Goal: Transaction & Acquisition: Download file/media

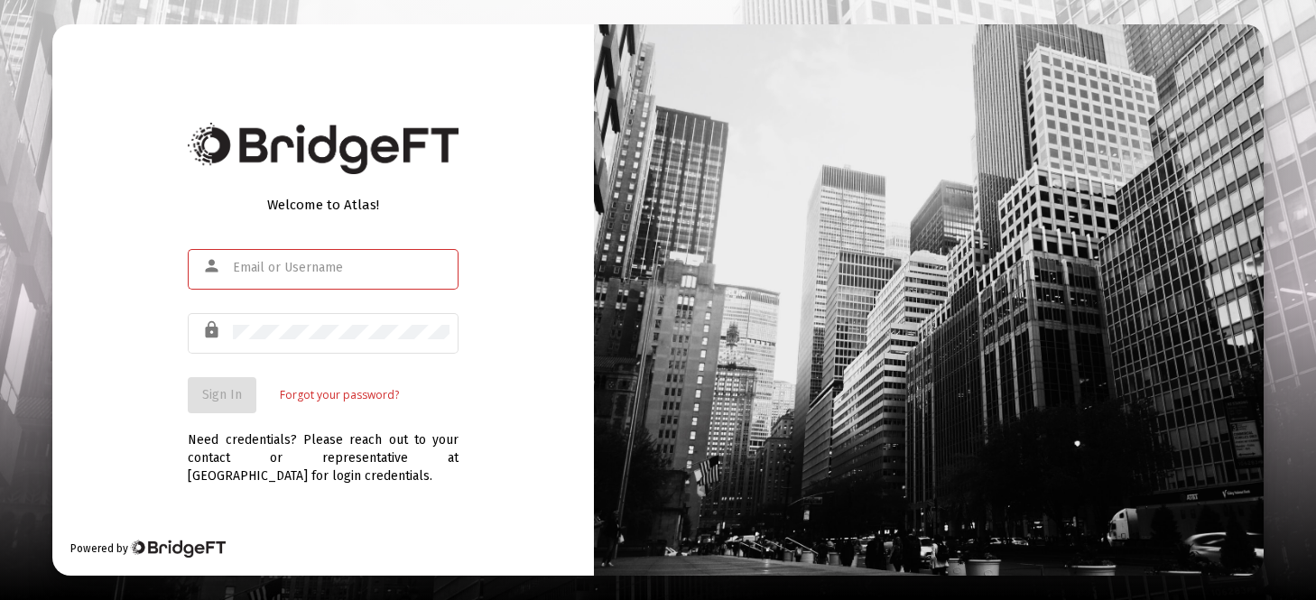
click at [339, 268] on input "text" at bounding box center [341, 268] width 217 height 14
type input "[EMAIL_ADDRESS][DOMAIN_NAME]"
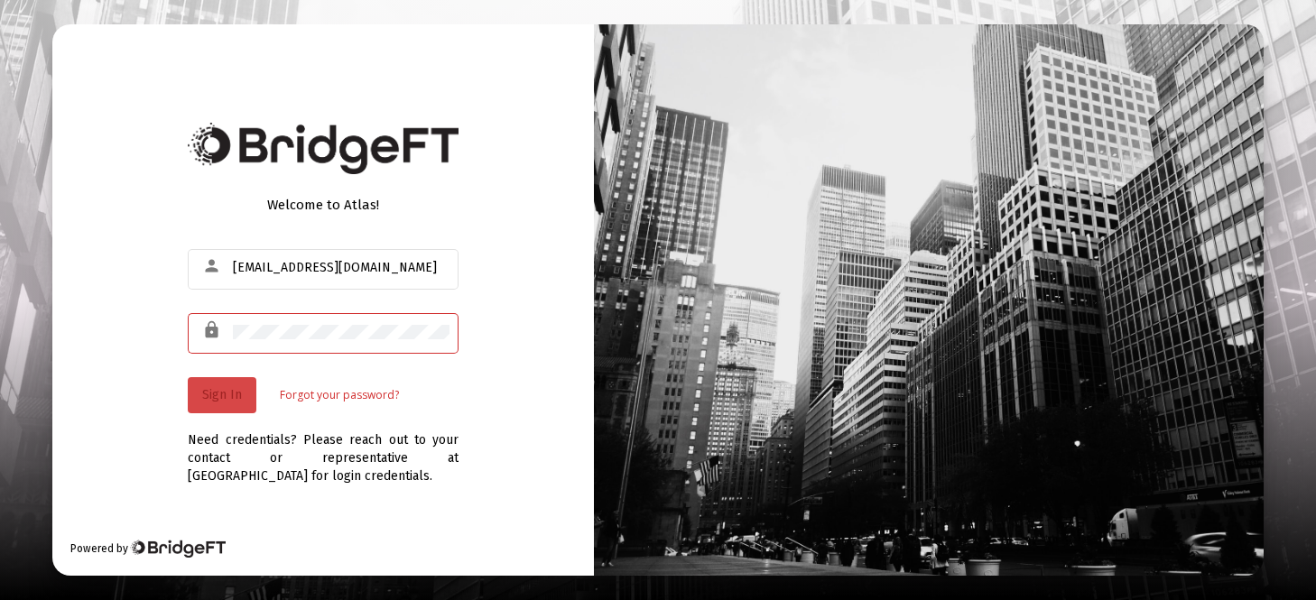
click at [227, 391] on span "Sign In" at bounding box center [222, 394] width 40 height 15
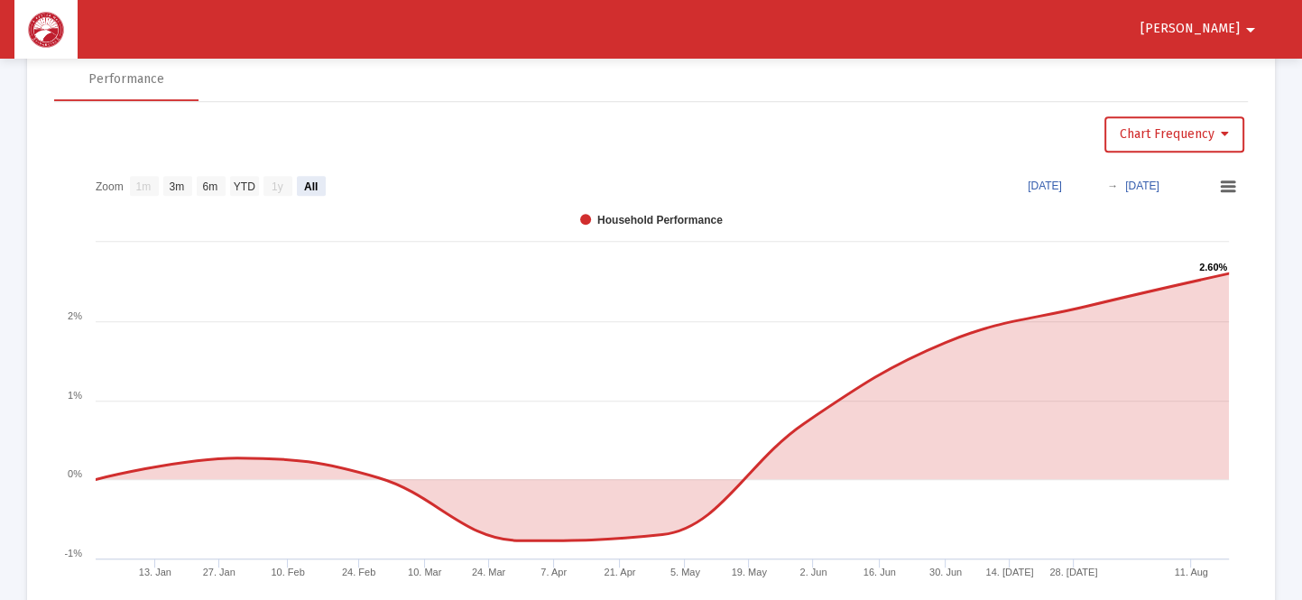
scroll to position [1132, 0]
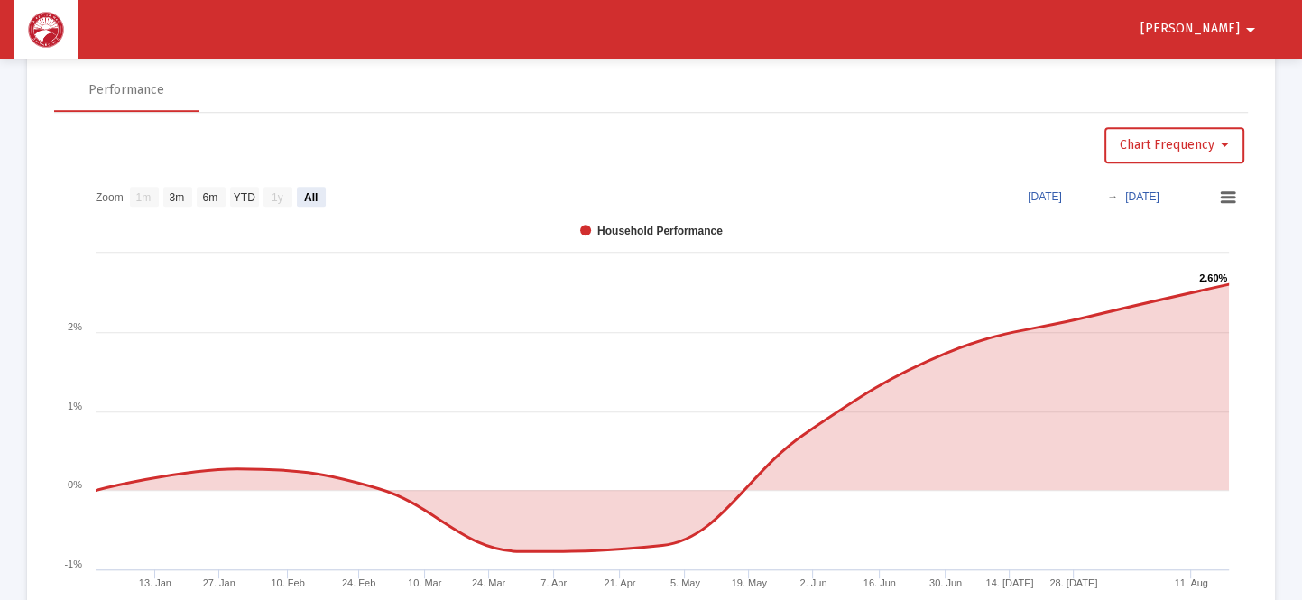
click at [184, 191] on text "3m" at bounding box center [177, 197] width 15 height 13
select select "View 3 months"
type input "[DATE]"
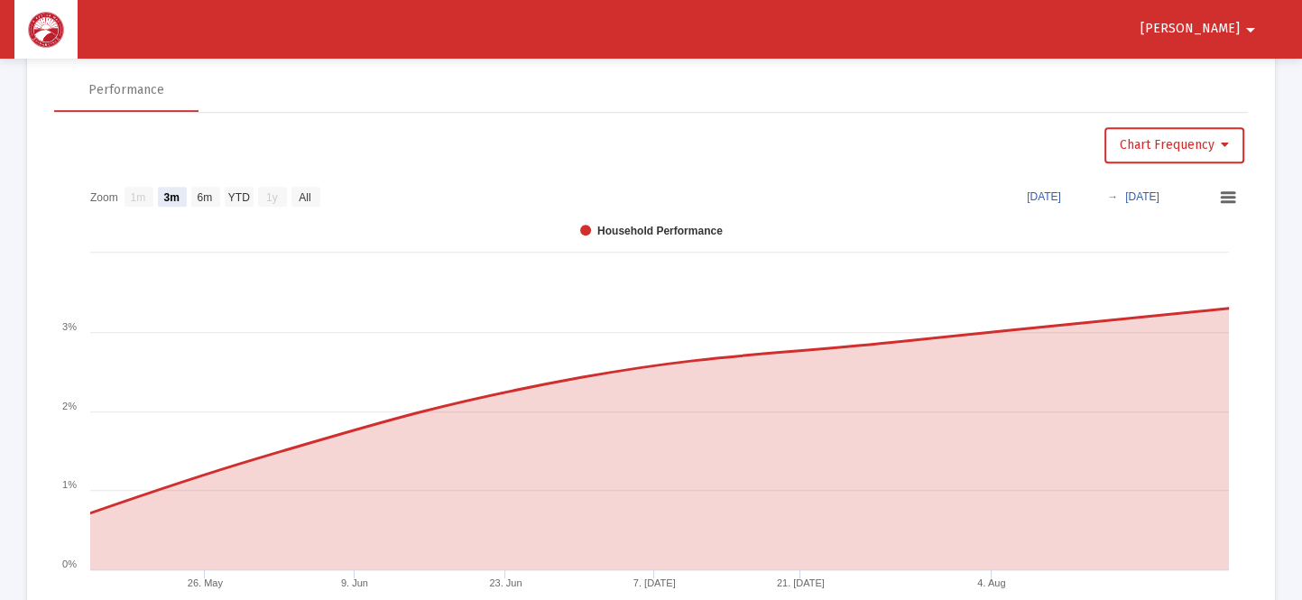
click at [208, 191] on text "6m" at bounding box center [205, 197] width 15 height 13
select select "View 6 months"
type input "[DATE]"
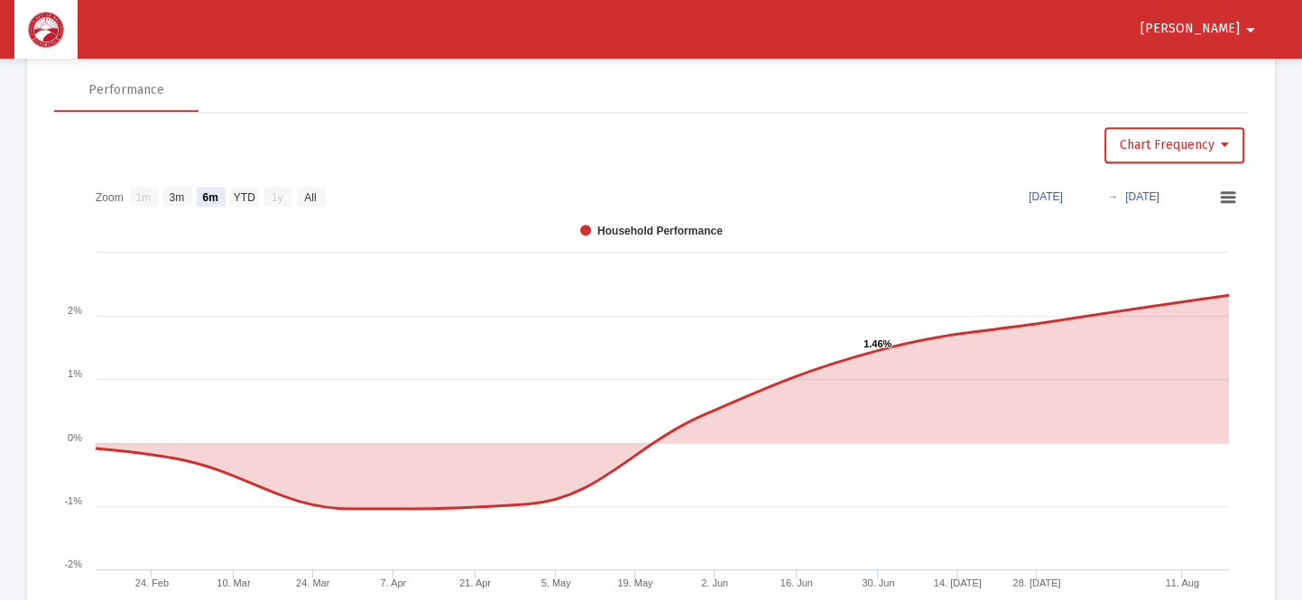
click at [255, 192] on text "YTD" at bounding box center [245, 197] width 22 height 13
select select "View year to date"
type input "[DATE]"
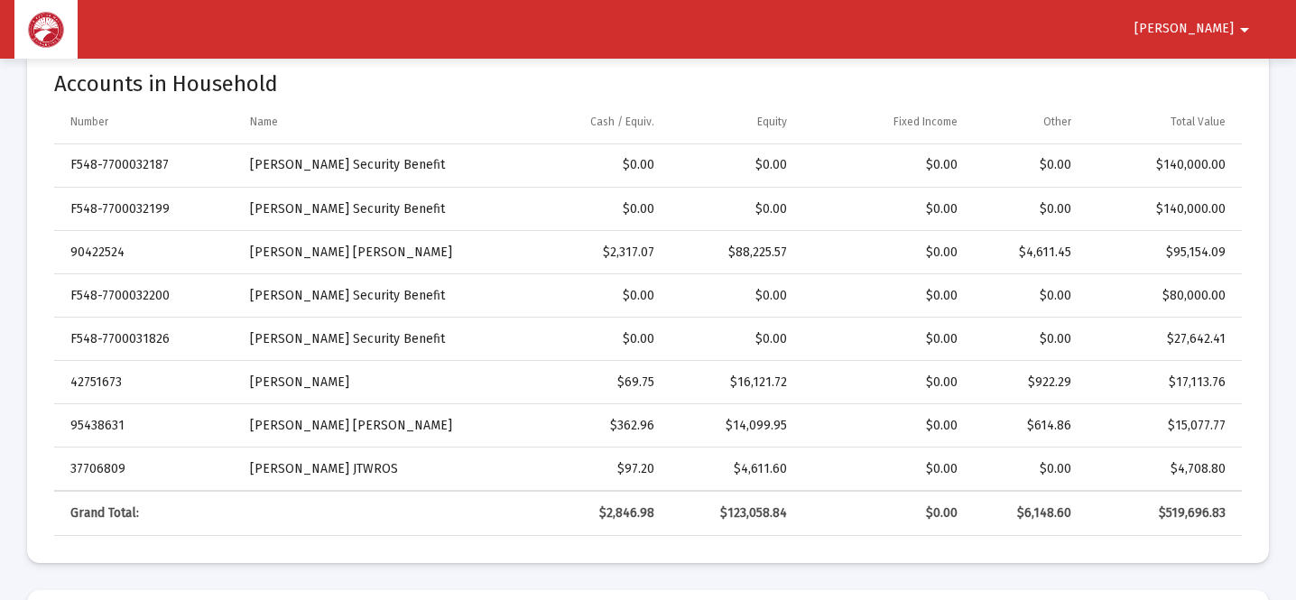
scroll to position [588, 0]
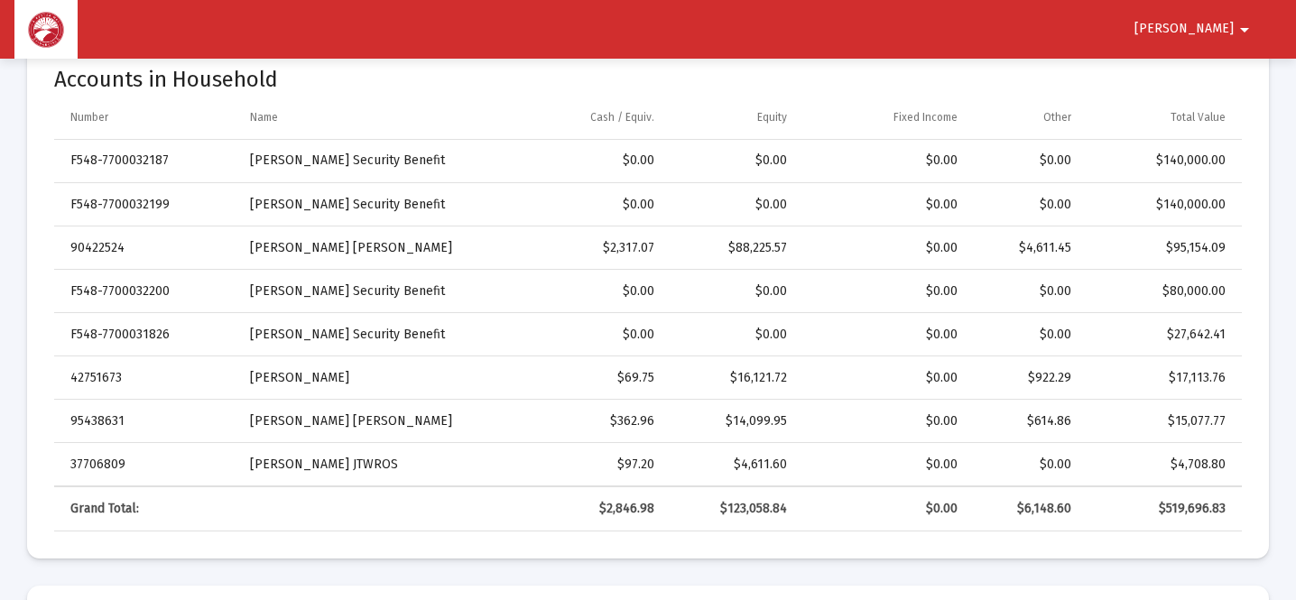
click at [393, 286] on td "[PERSON_NAME] Security Benefit" at bounding box center [366, 291] width 259 height 43
click at [351, 292] on td "[PERSON_NAME] Security Benefit" at bounding box center [366, 291] width 259 height 43
click at [125, 298] on td "F548-7700032200" at bounding box center [145, 291] width 183 height 43
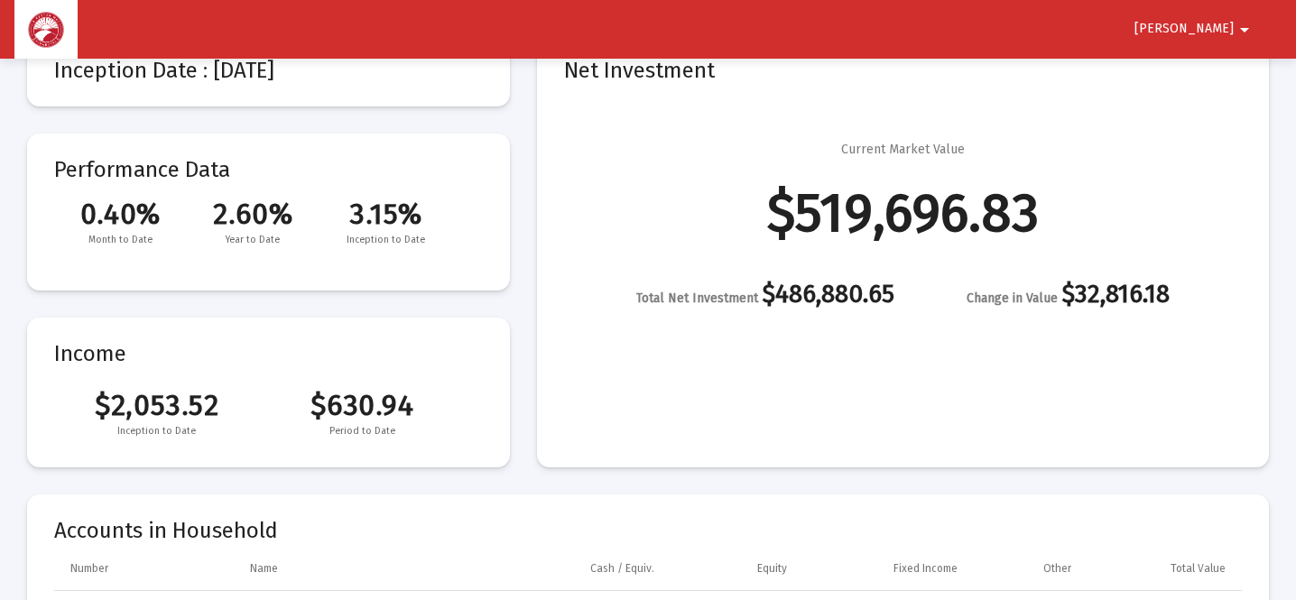
scroll to position [0, 0]
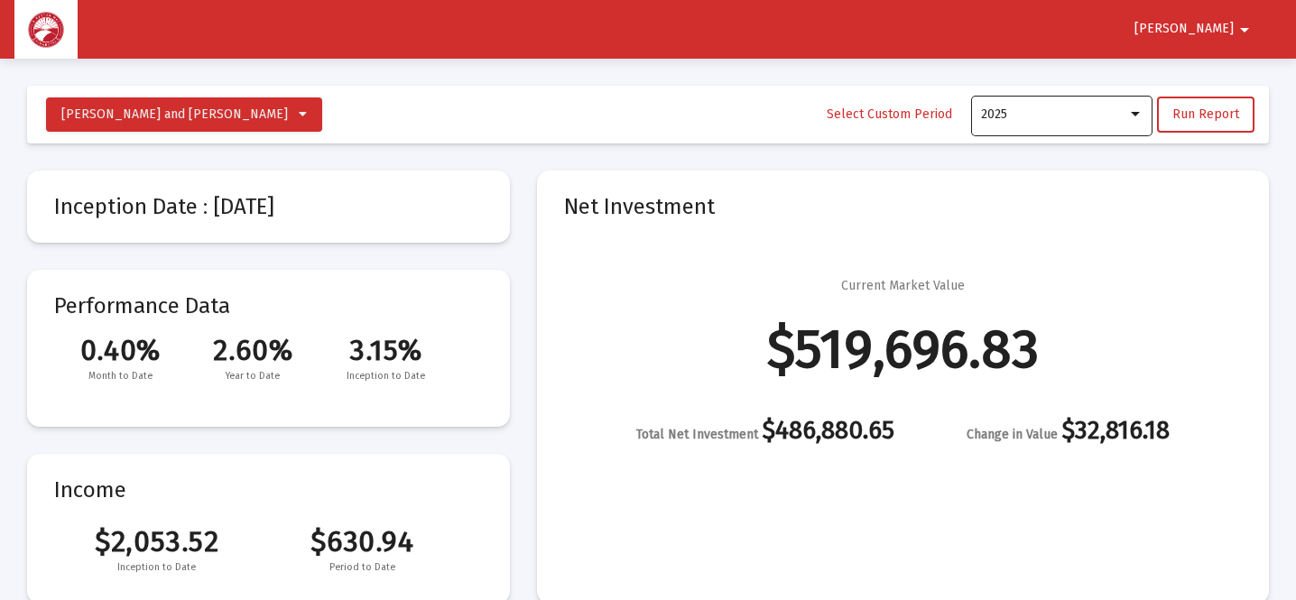
click at [1140, 116] on div at bounding box center [1135, 114] width 9 height 5
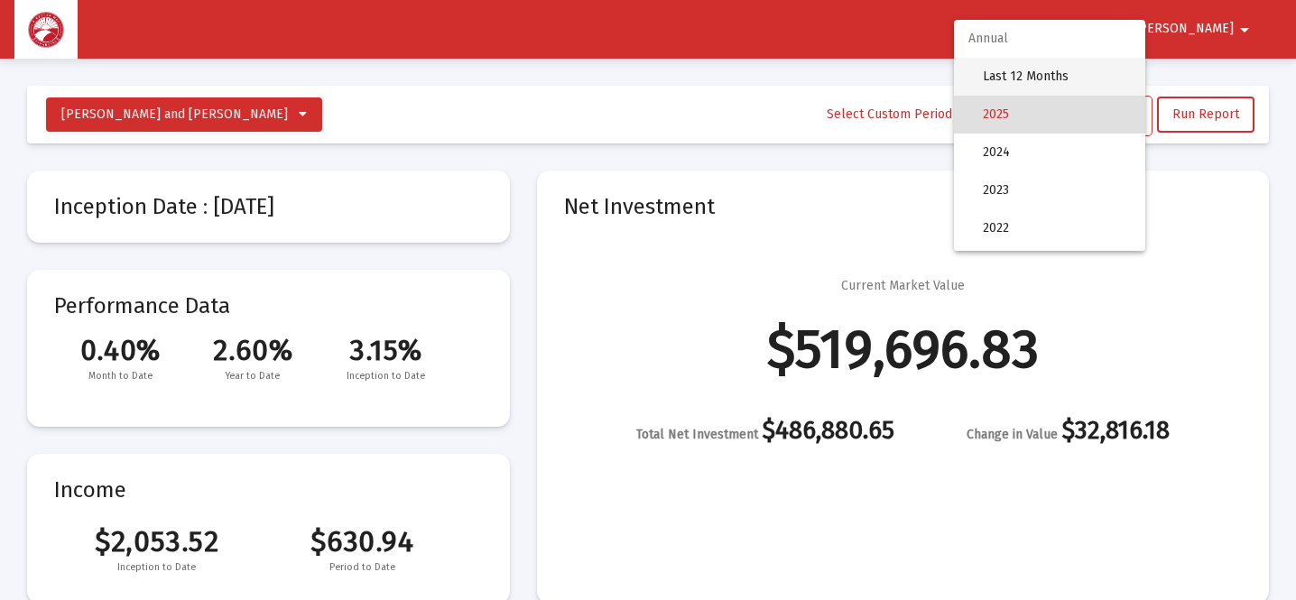
click at [1049, 78] on span "Last 12 Months" at bounding box center [1057, 77] width 148 height 38
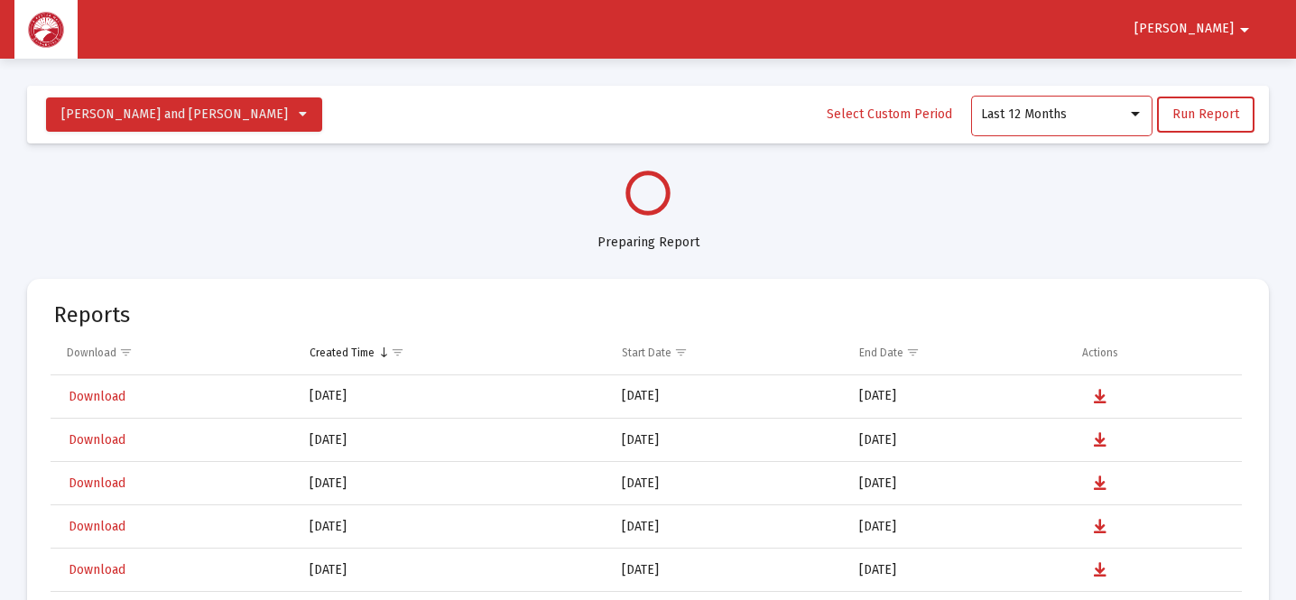
select select "View all"
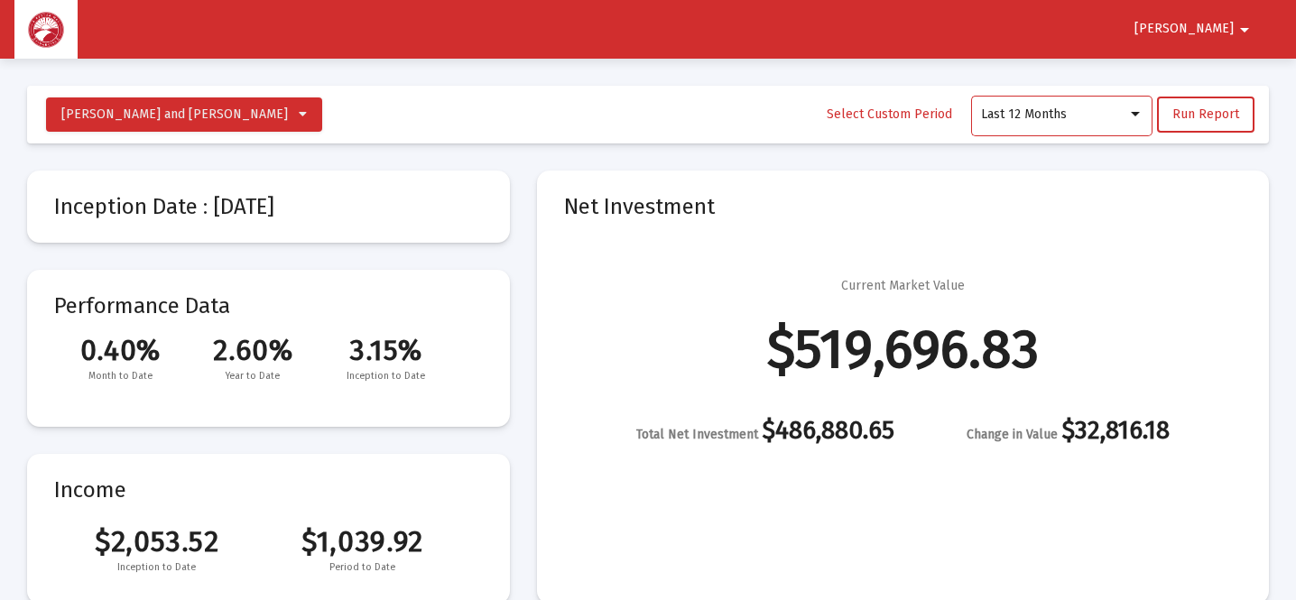
click at [1137, 115] on div at bounding box center [1135, 114] width 9 height 5
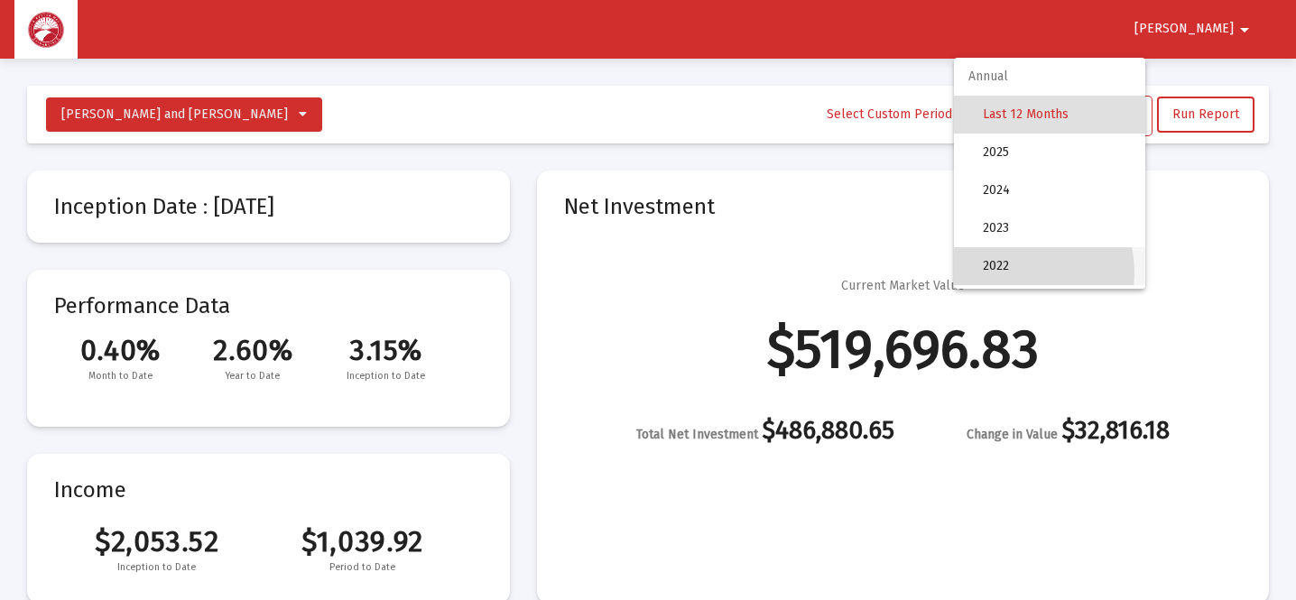
click at [1006, 273] on span "2022" at bounding box center [1057, 266] width 148 height 38
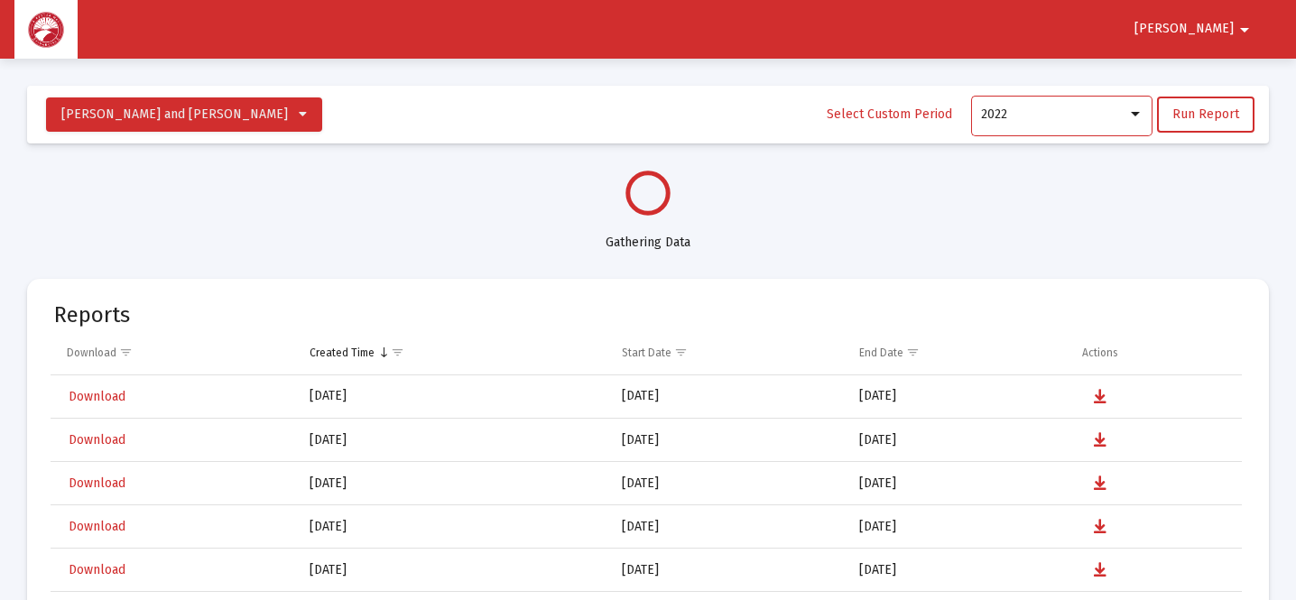
select select "View 1 month"
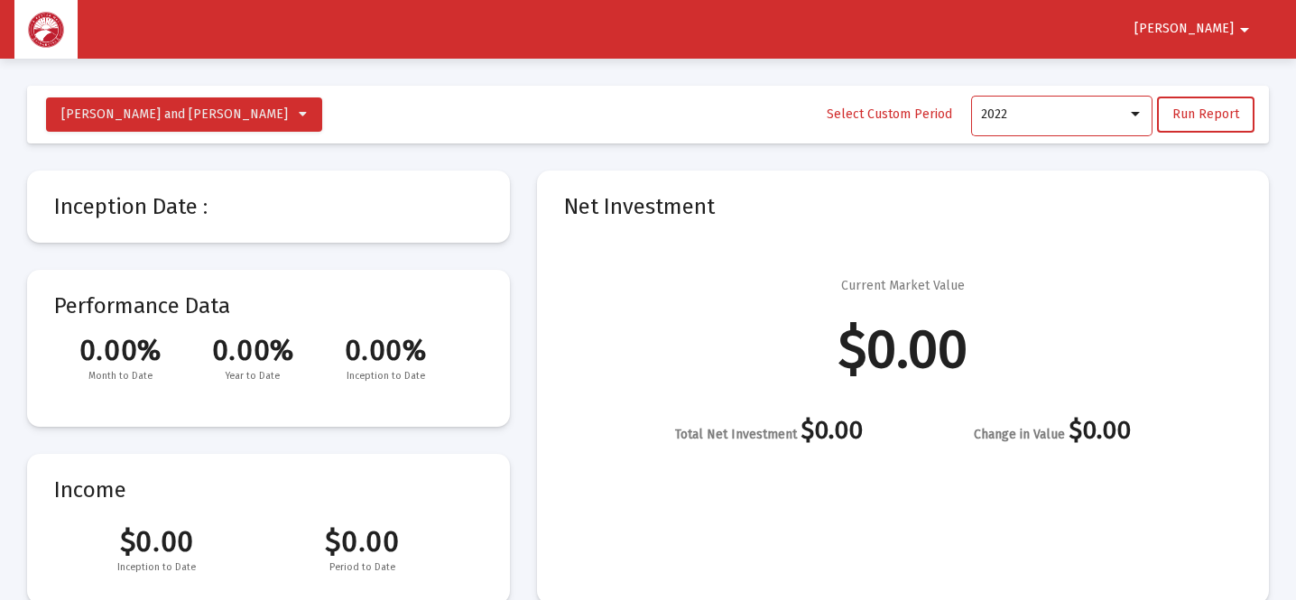
click at [1137, 115] on div at bounding box center [1135, 114] width 9 height 5
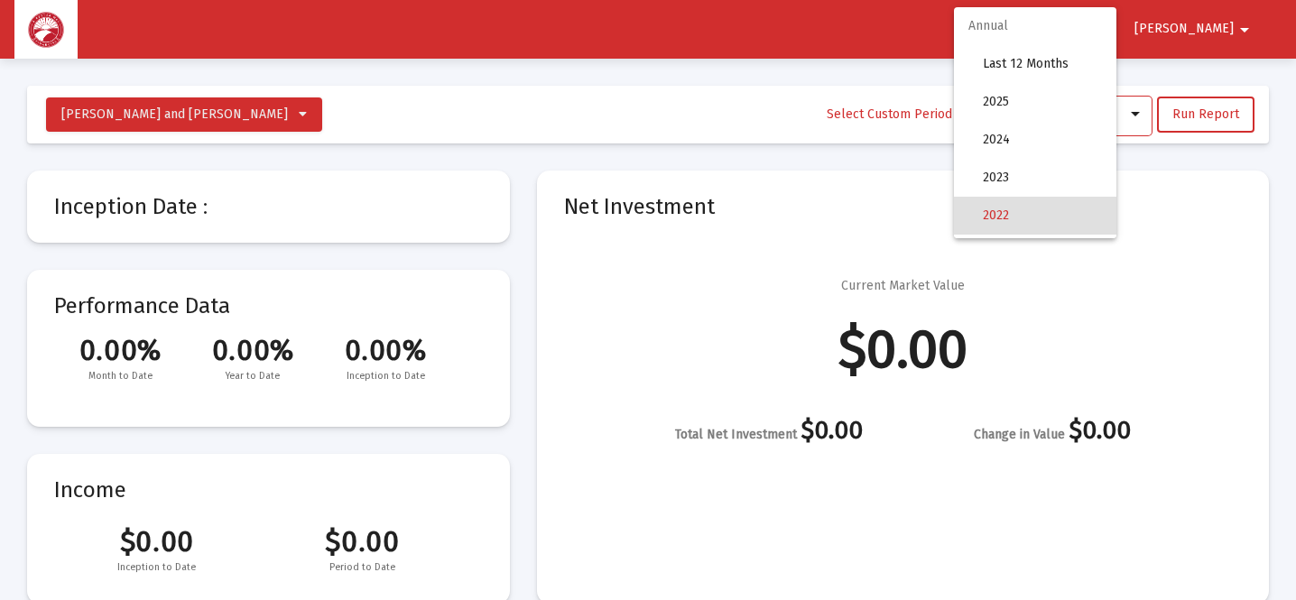
scroll to position [101, 0]
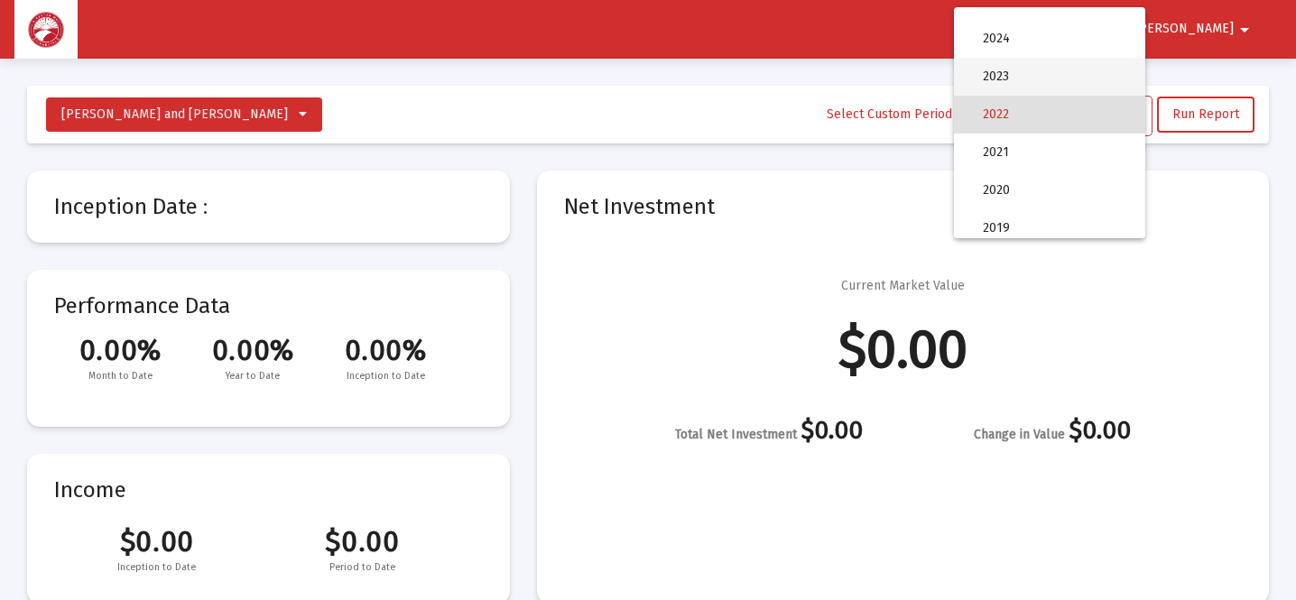
click at [1013, 74] on span "2023" at bounding box center [1057, 77] width 148 height 38
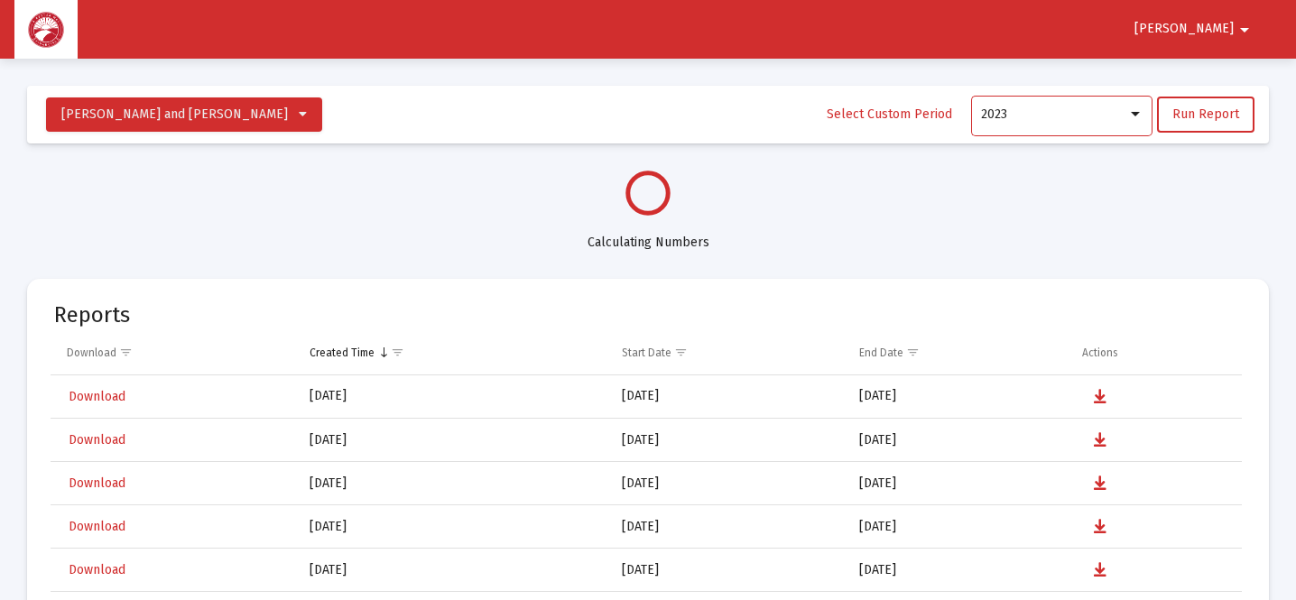
select select "View 6 months"
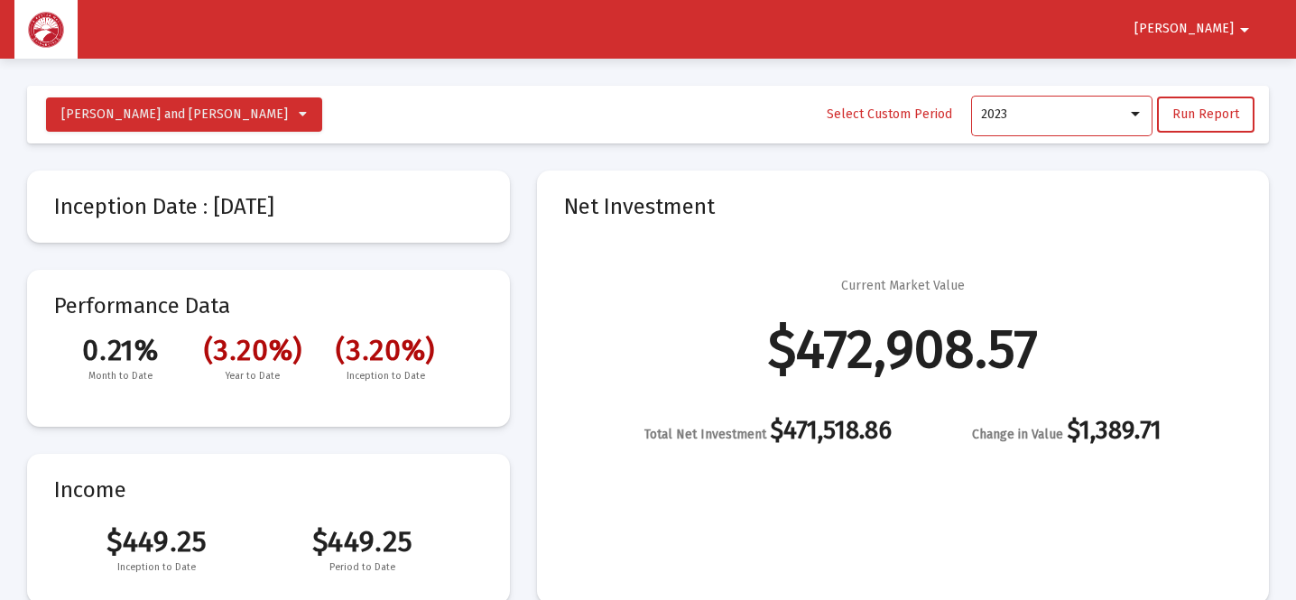
click at [1137, 115] on div at bounding box center [1135, 114] width 9 height 5
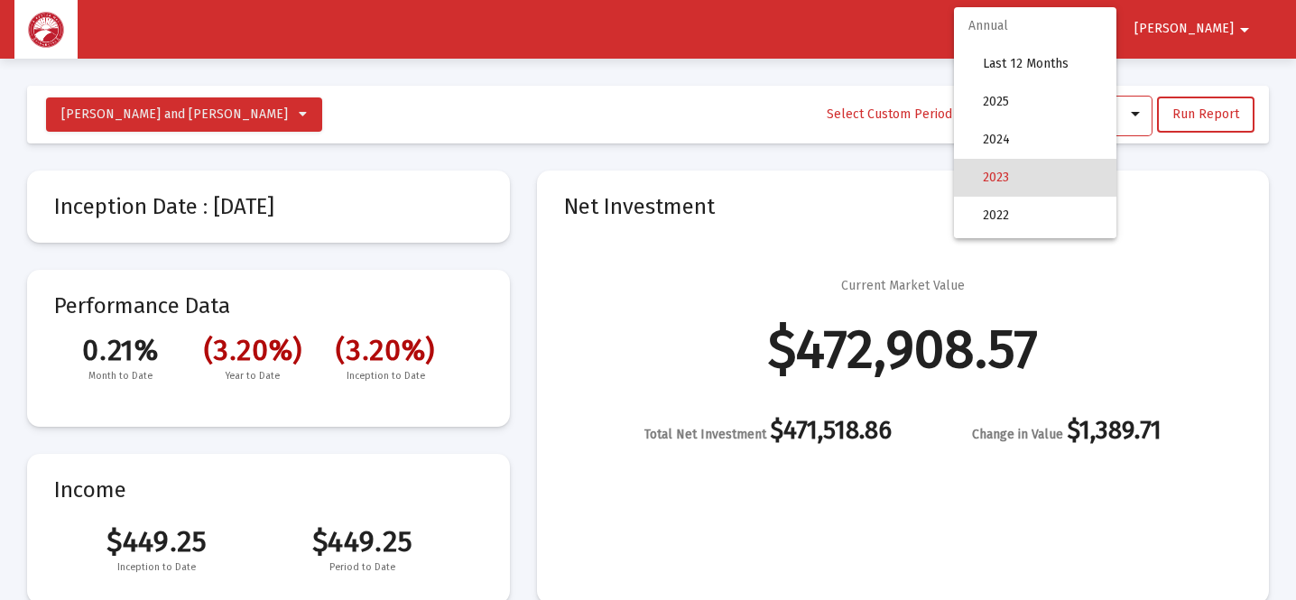
scroll to position [63, 0]
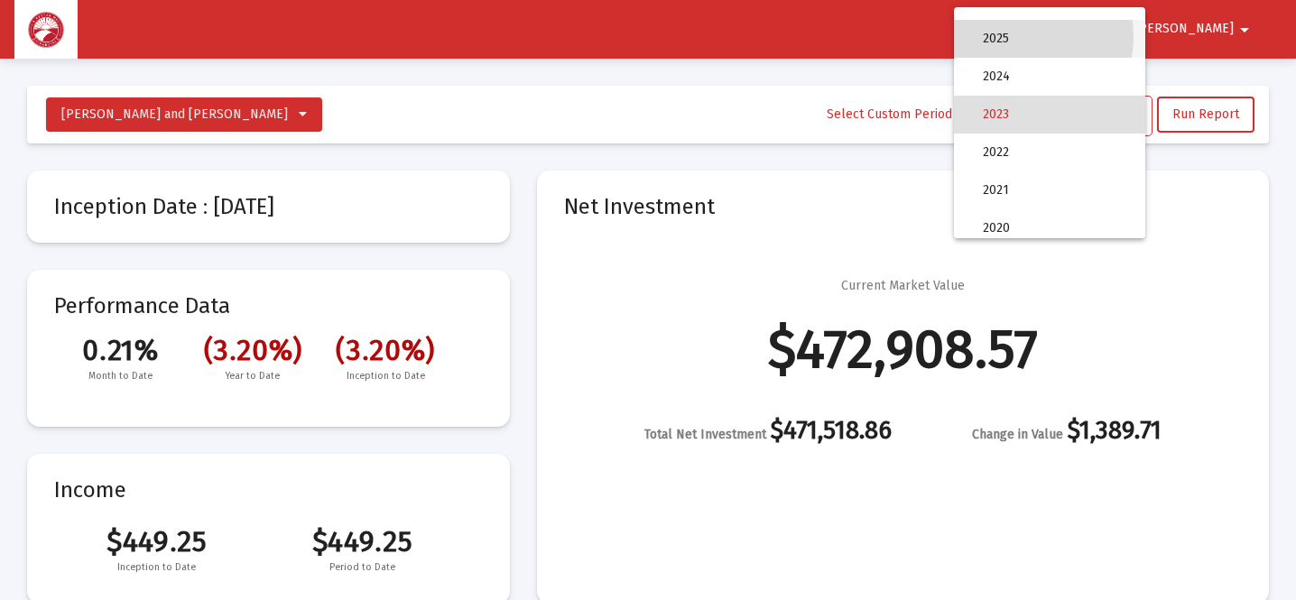
click at [1011, 36] on span "2025" at bounding box center [1057, 39] width 148 height 38
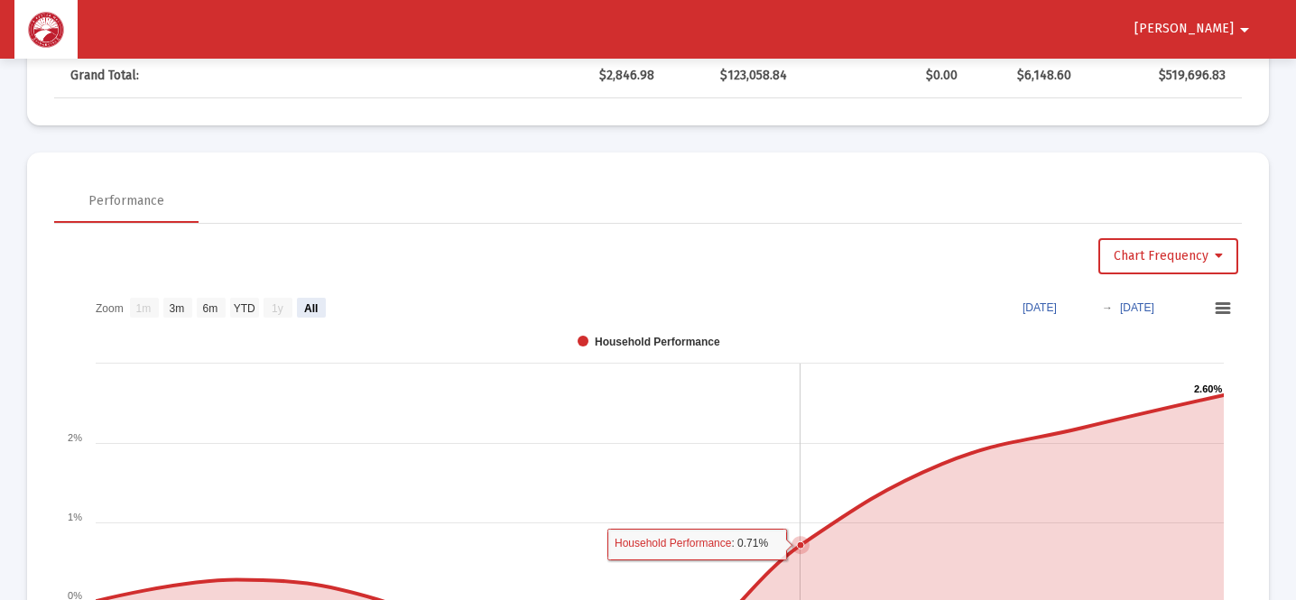
scroll to position [1020, 0]
click at [316, 305] on text "All" at bounding box center [311, 309] width 14 height 13
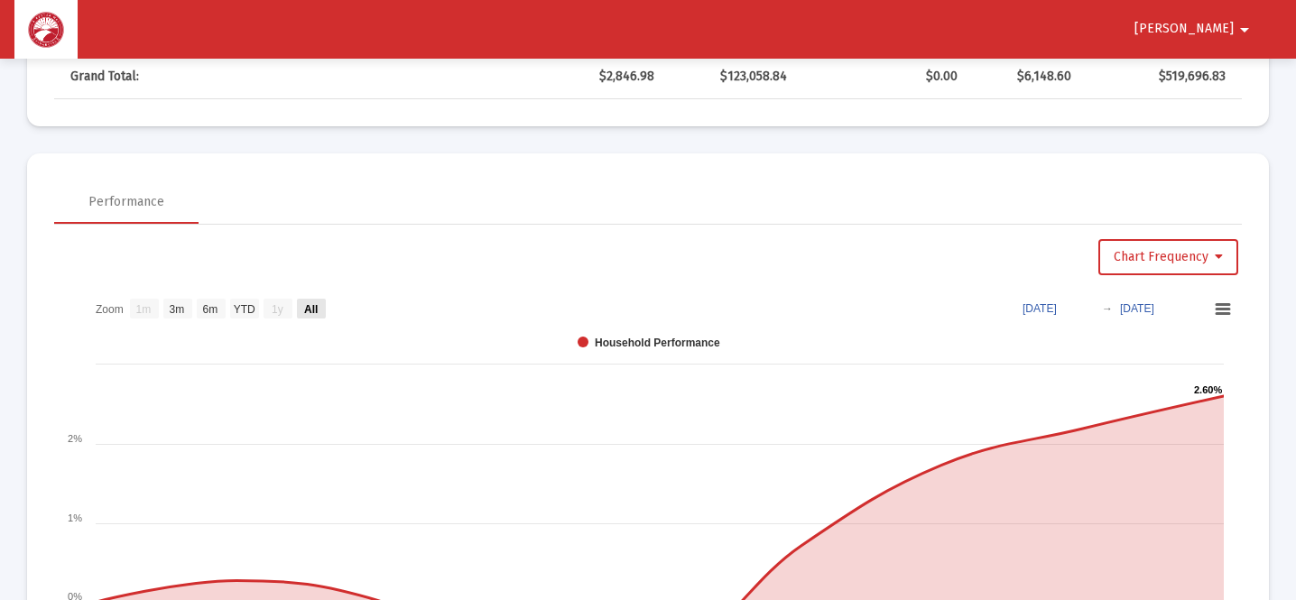
click at [251, 307] on text "YTD" at bounding box center [245, 309] width 22 height 13
select select "View year to date"
type input "[DATE]"
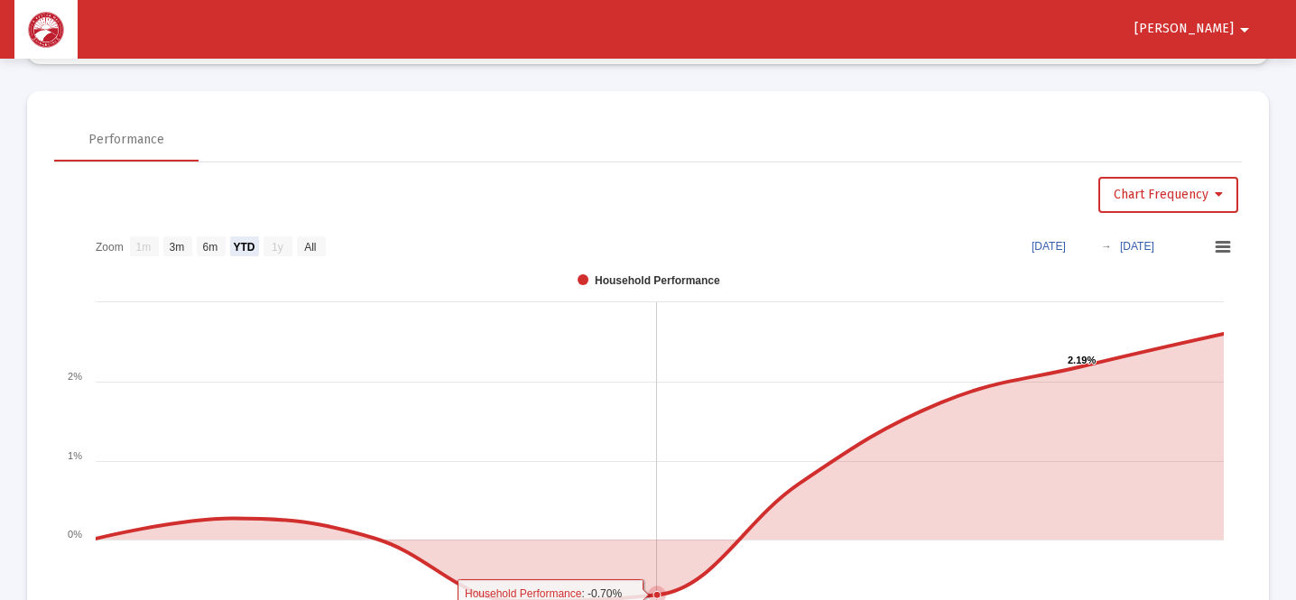
scroll to position [1083, 0]
click at [1217, 205] on button "Chart Frequency" at bounding box center [1168, 194] width 140 height 36
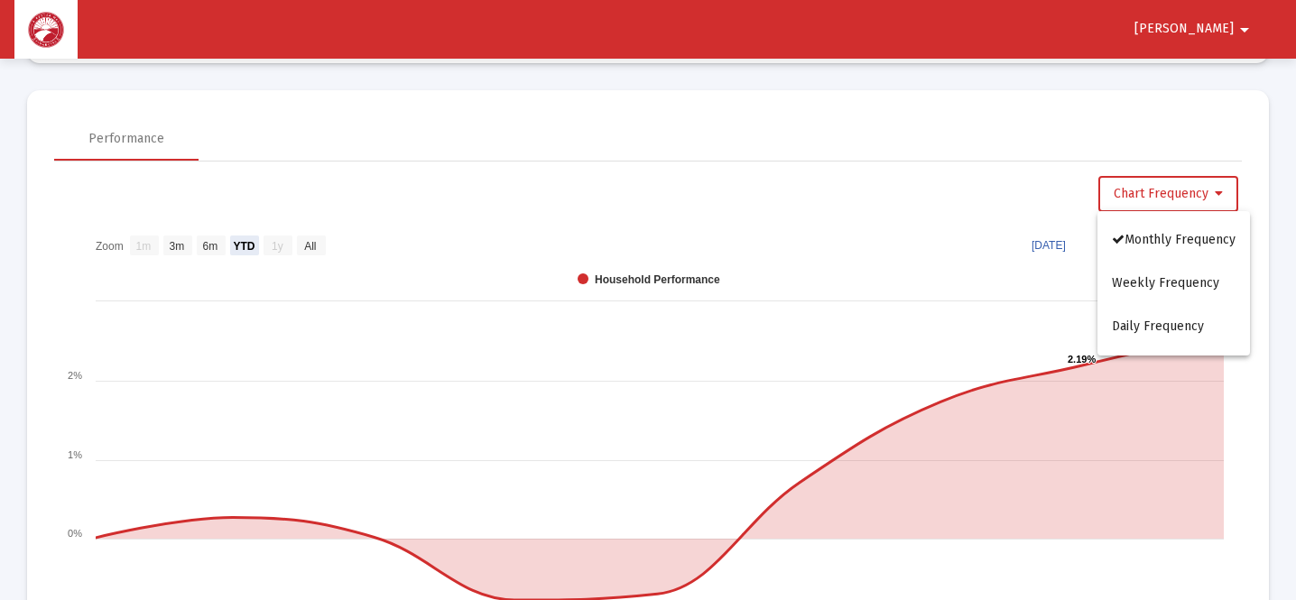
click at [1016, 171] on div at bounding box center [648, 300] width 1296 height 600
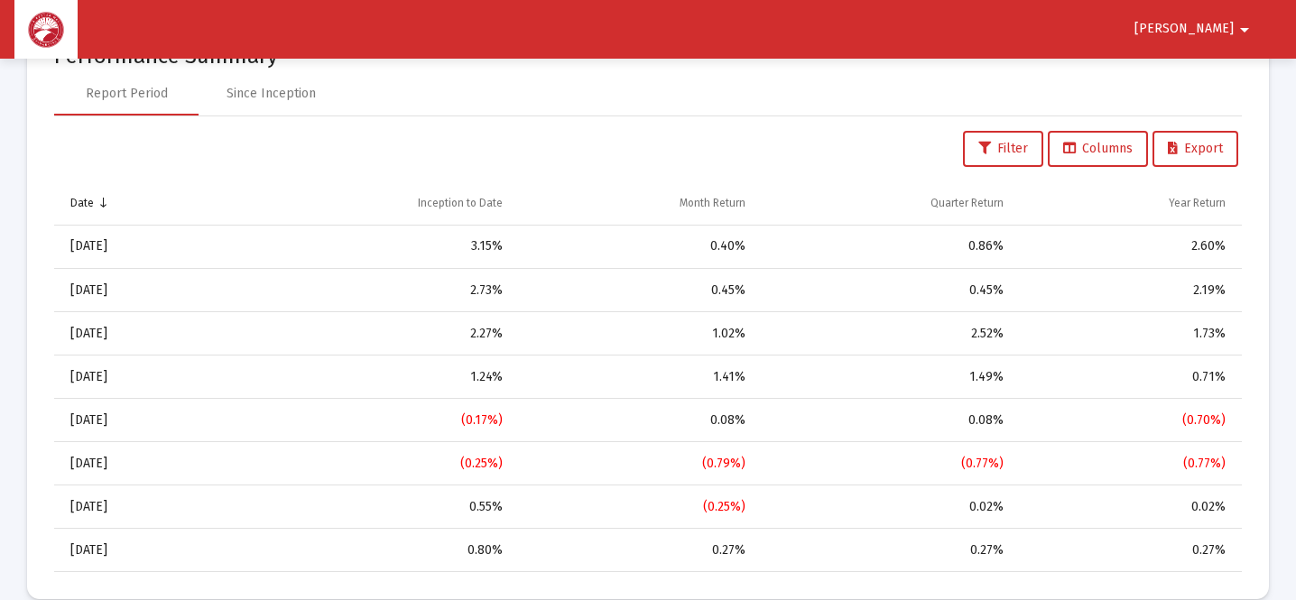
scroll to position [1856, 0]
click at [287, 97] on div "Since Inception" at bounding box center [271, 93] width 89 height 18
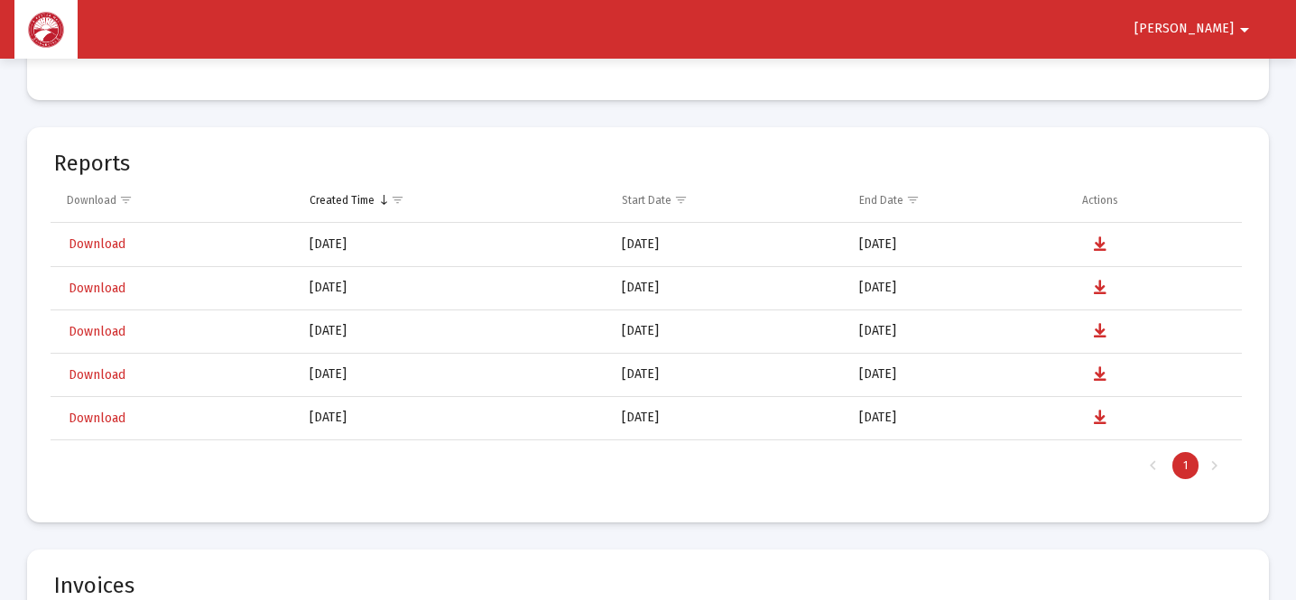
scroll to position [3344, 0]
click at [115, 416] on span "Download" at bounding box center [97, 417] width 57 height 15
click at [116, 377] on span "Download" at bounding box center [97, 373] width 57 height 15
click at [103, 287] on span "Download" at bounding box center [97, 287] width 57 height 15
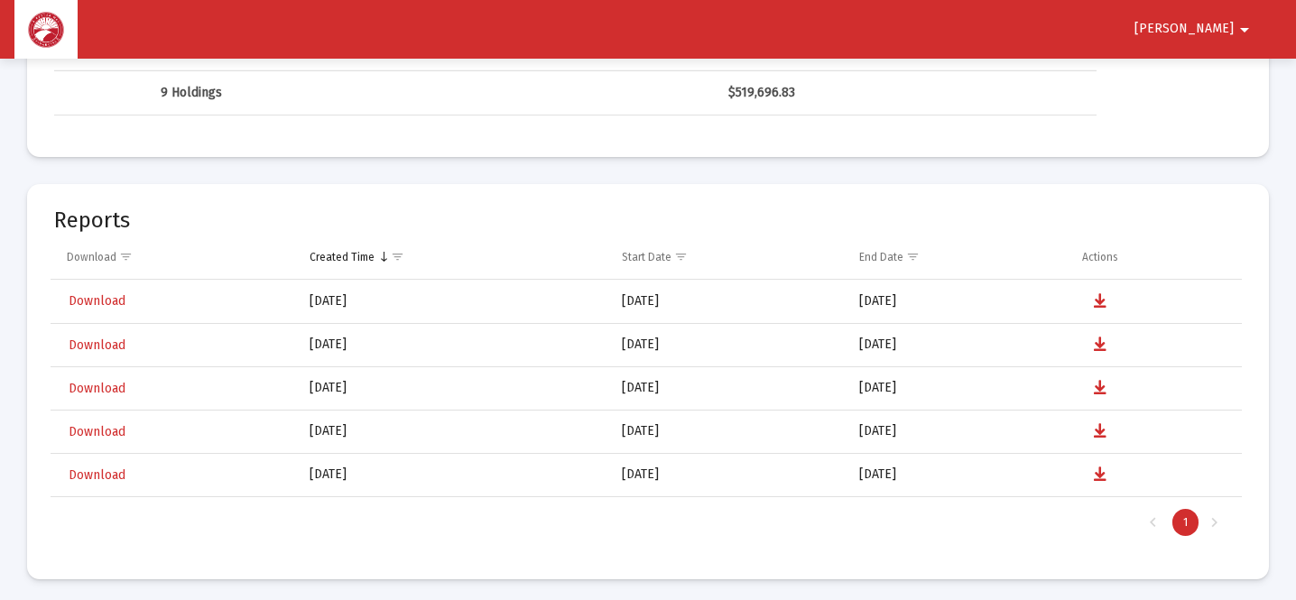
scroll to position [3270, 0]
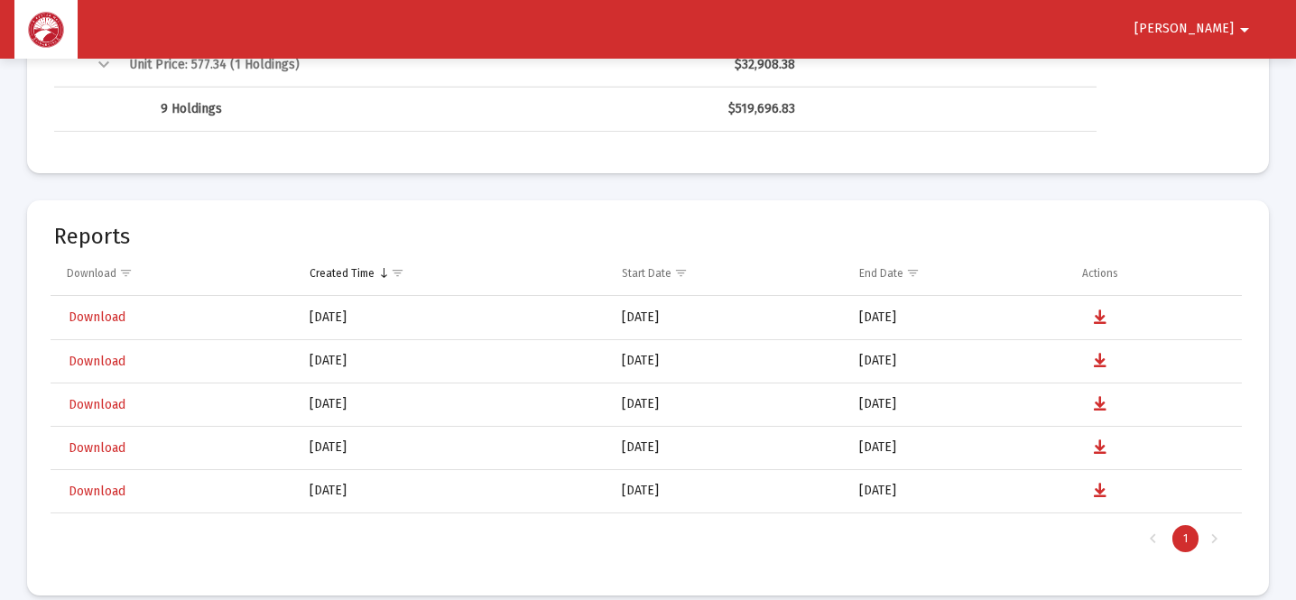
click at [105, 315] on span "Download" at bounding box center [97, 317] width 57 height 15
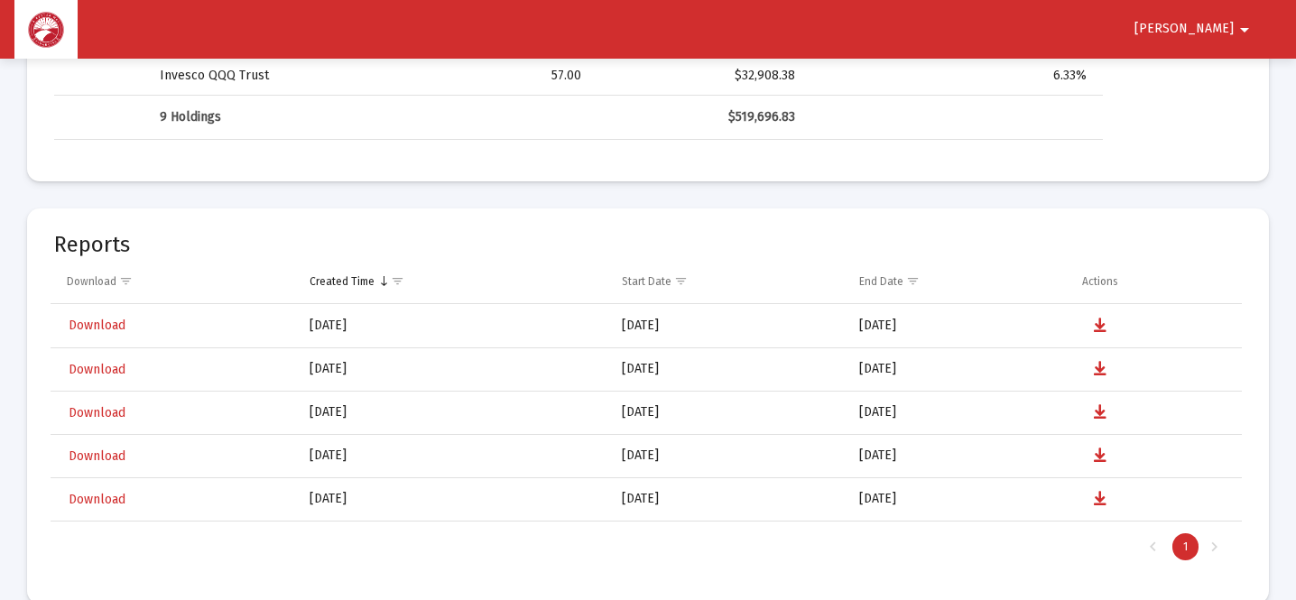
scroll to position [3279, 0]
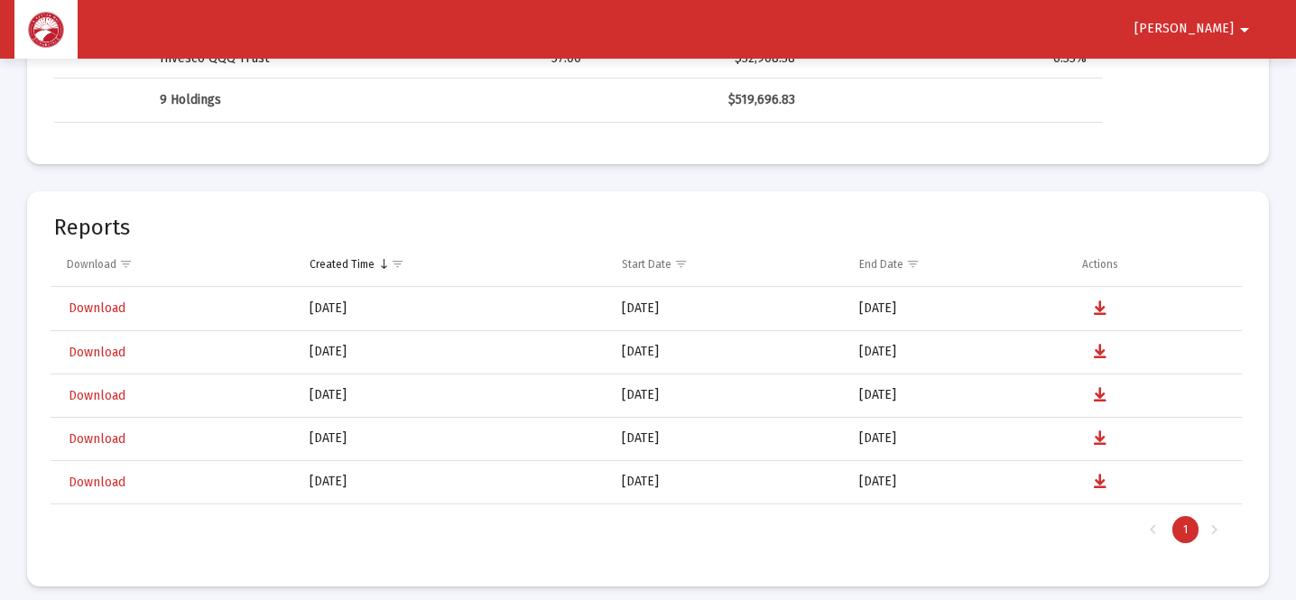
click at [358, 316] on td "[DATE]" at bounding box center [452, 308] width 311 height 43
click at [103, 442] on span "Download" at bounding box center [97, 438] width 57 height 15
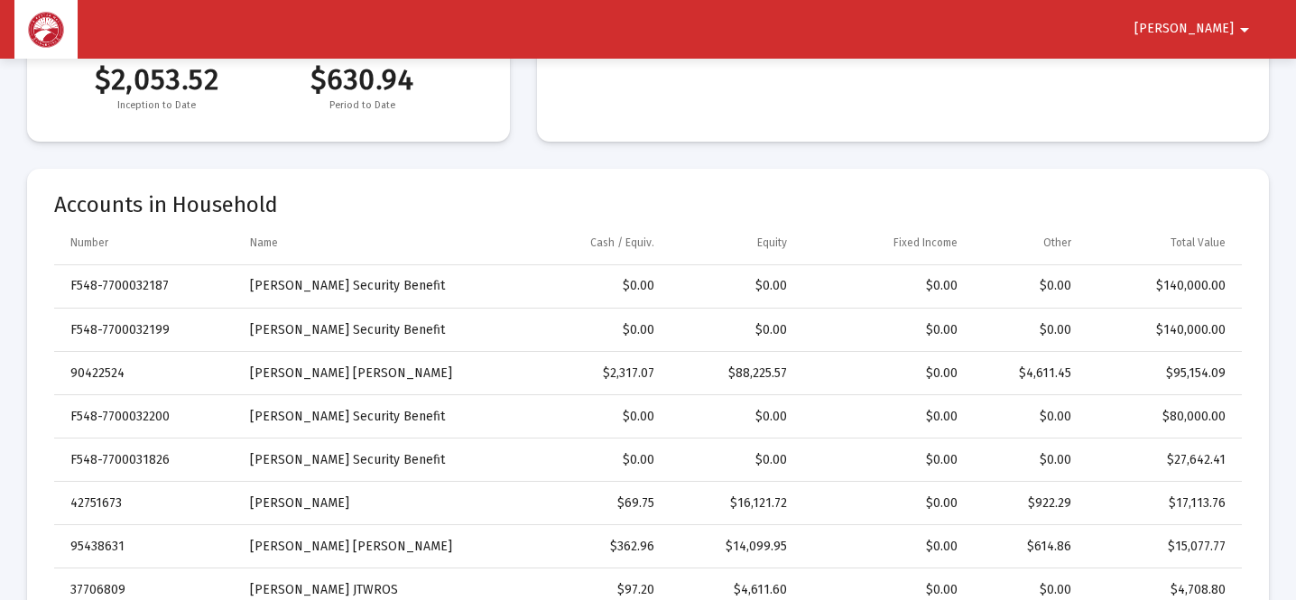
scroll to position [472, 0]
